Goal: Answer question/provide support: Answer question/provide support

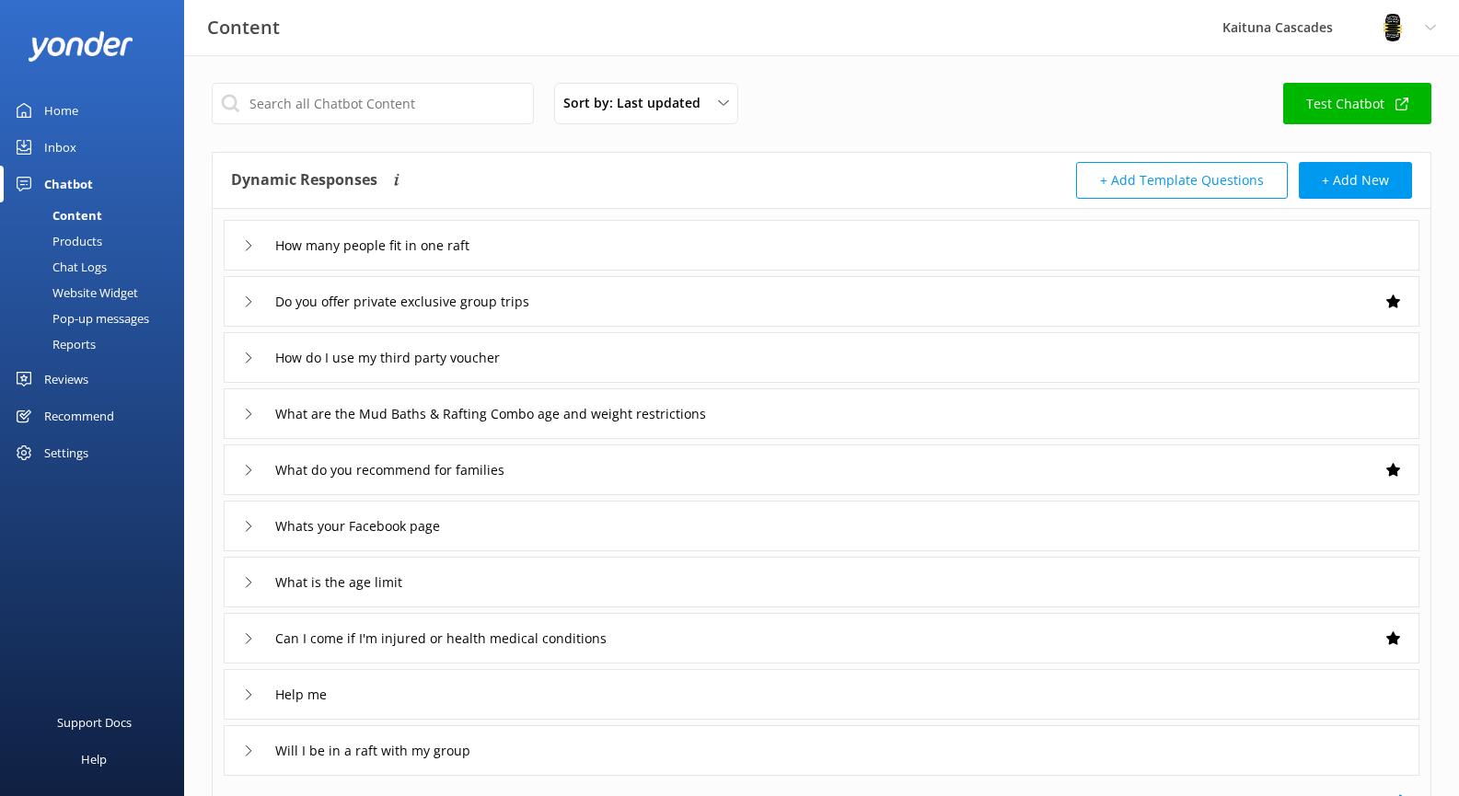
click at [70, 147] on div "Inbox" at bounding box center [60, 147] width 32 height 37
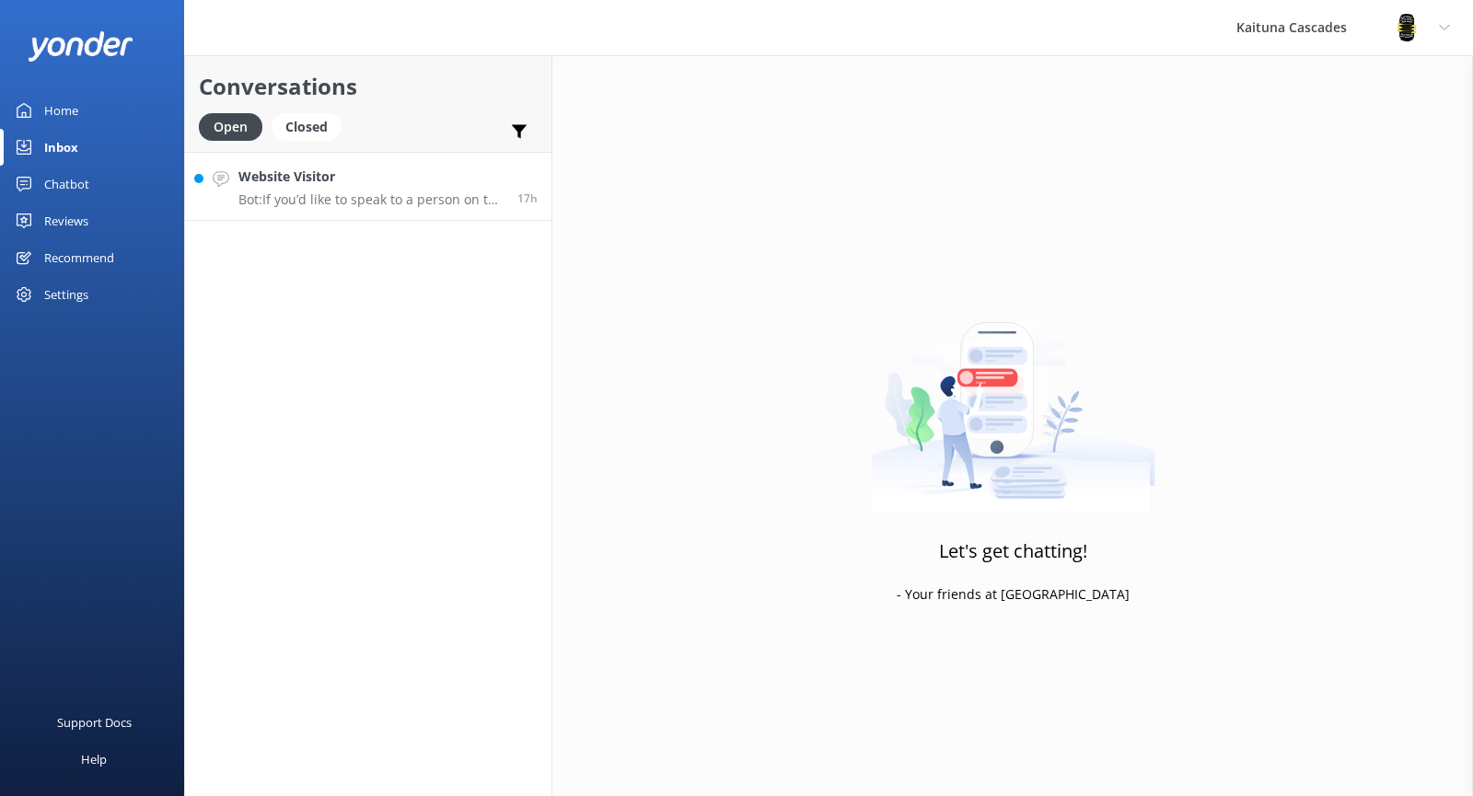
click at [343, 192] on p "Bot: If you’d like to speak to a person on the Kaituna Cascades team, please ca…" at bounding box center [370, 199] width 265 height 17
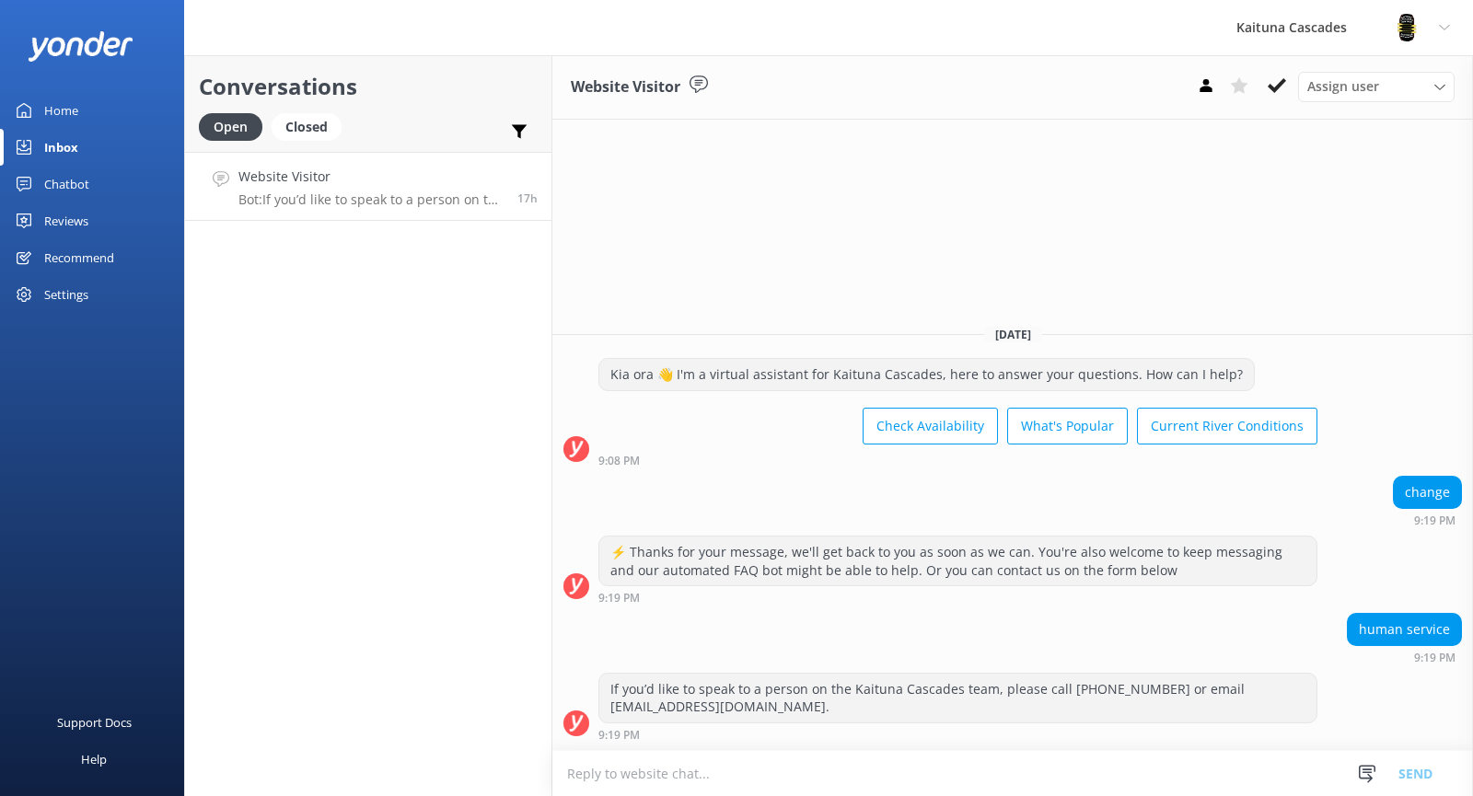
click at [1282, 81] on use at bounding box center [1276, 85] width 18 height 15
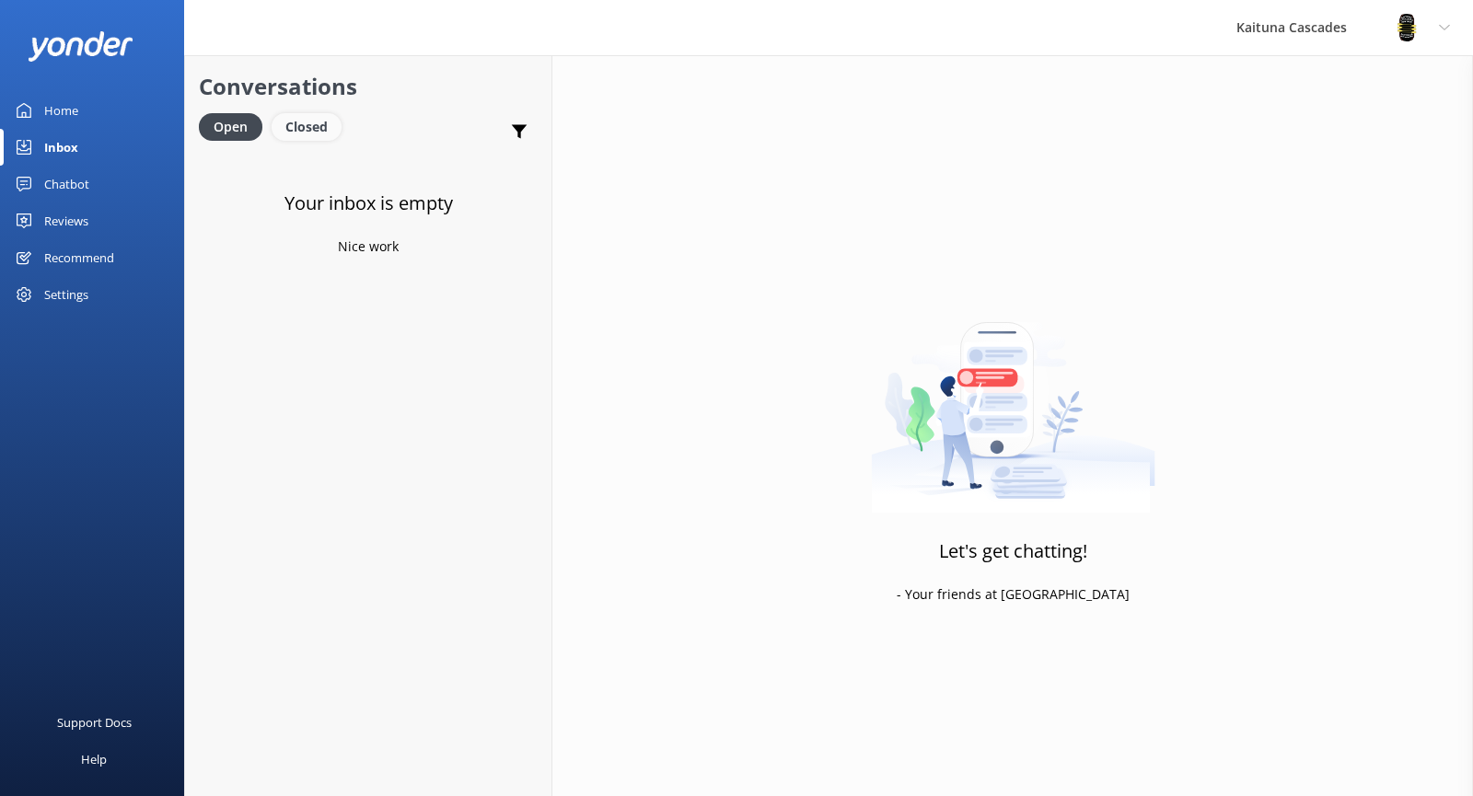
click at [308, 124] on div "Closed" at bounding box center [307, 127] width 70 height 28
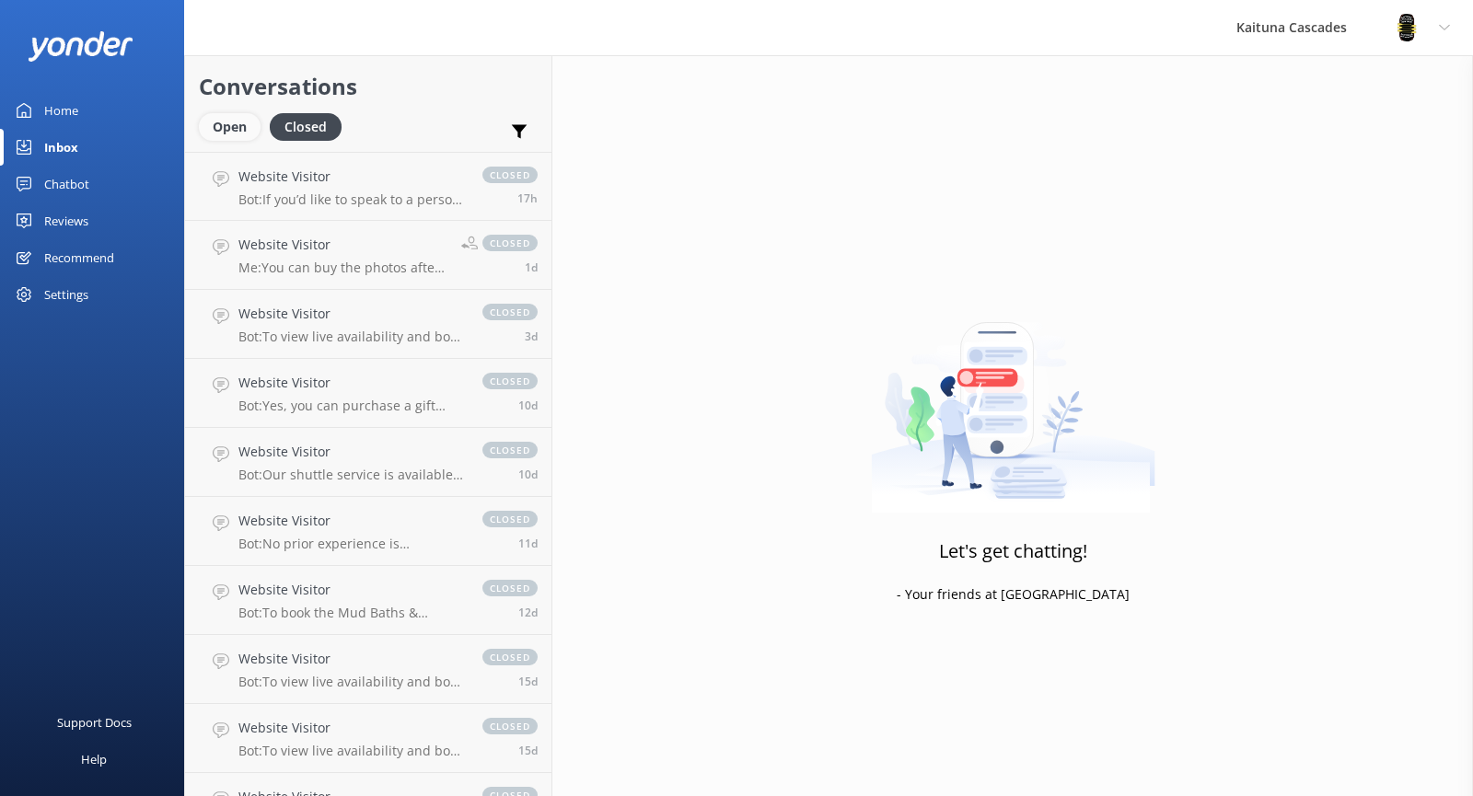
click at [228, 132] on div "Open" at bounding box center [230, 127] width 62 height 28
